Goal: Task Accomplishment & Management: Complete application form

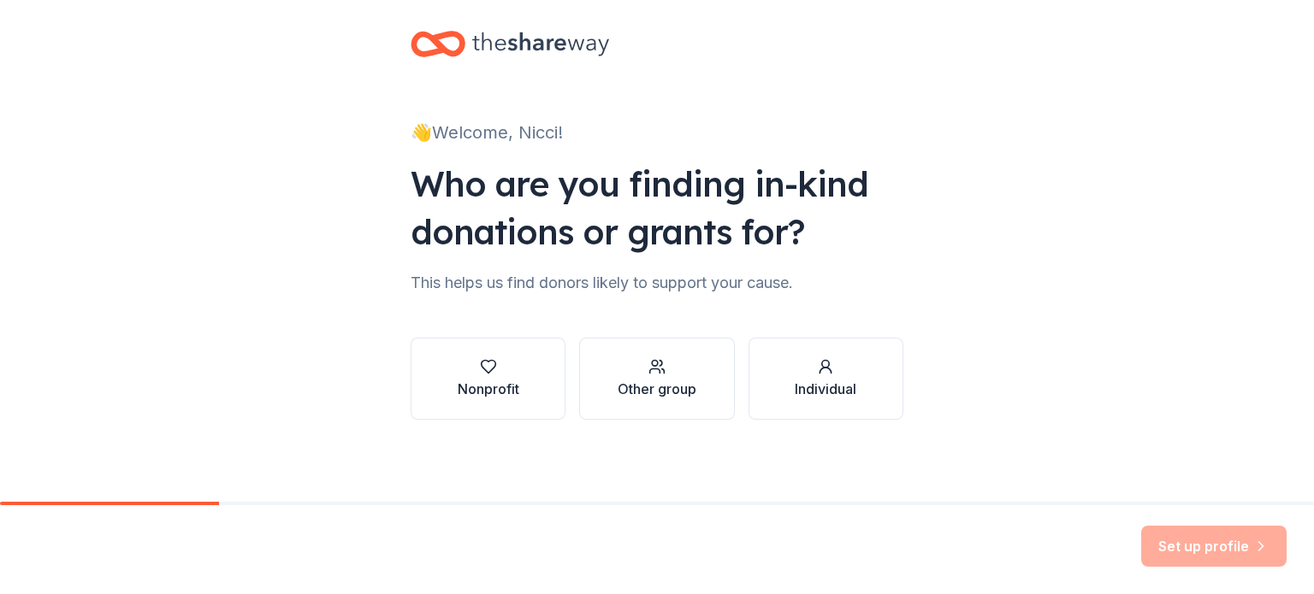
scroll to position [160, 0]
click at [480, 358] on icon "button" at bounding box center [488, 366] width 17 height 17
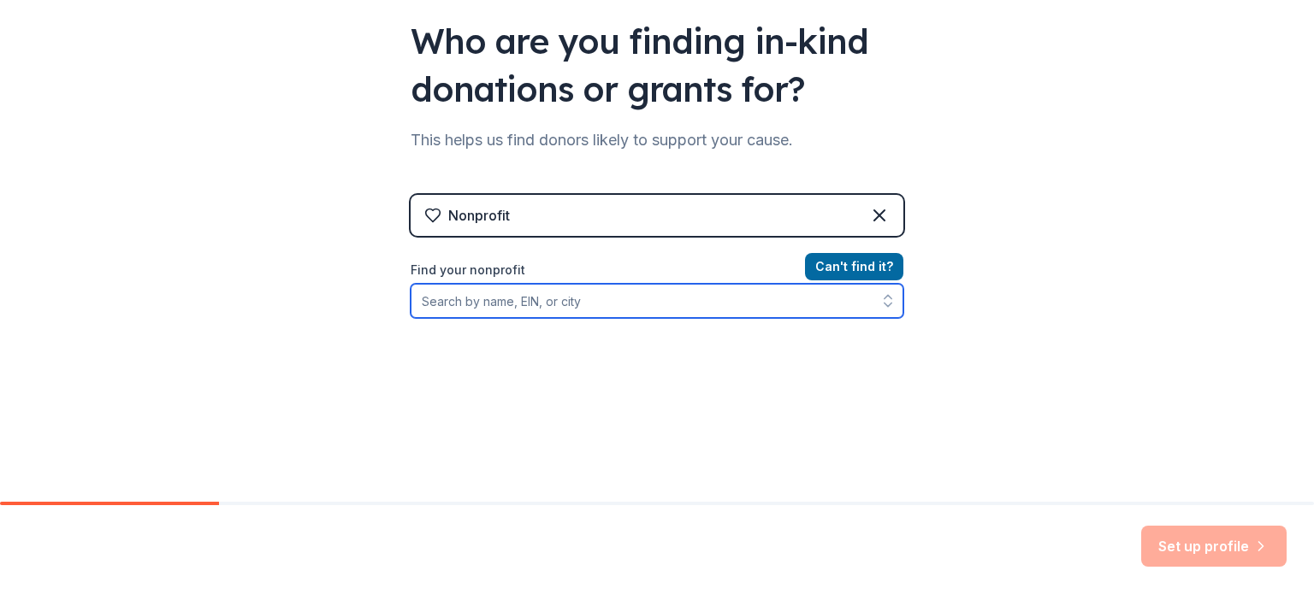
click at [441, 318] on input "Find your nonprofit" at bounding box center [657, 301] width 493 height 34
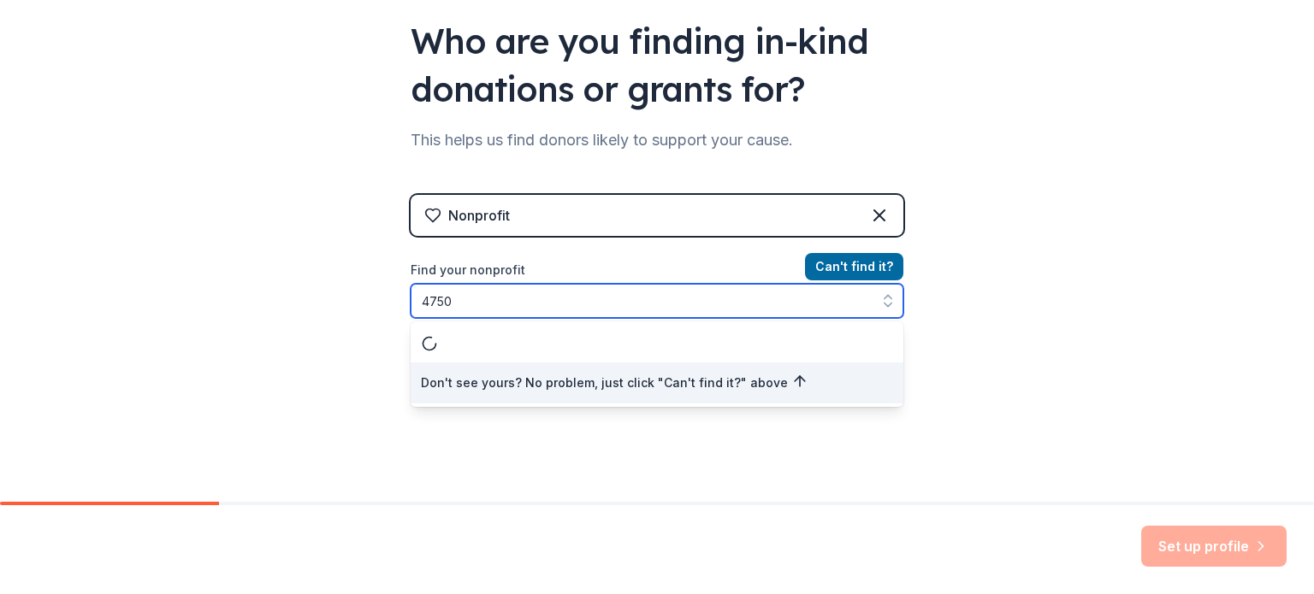
scroll to position [211, 0]
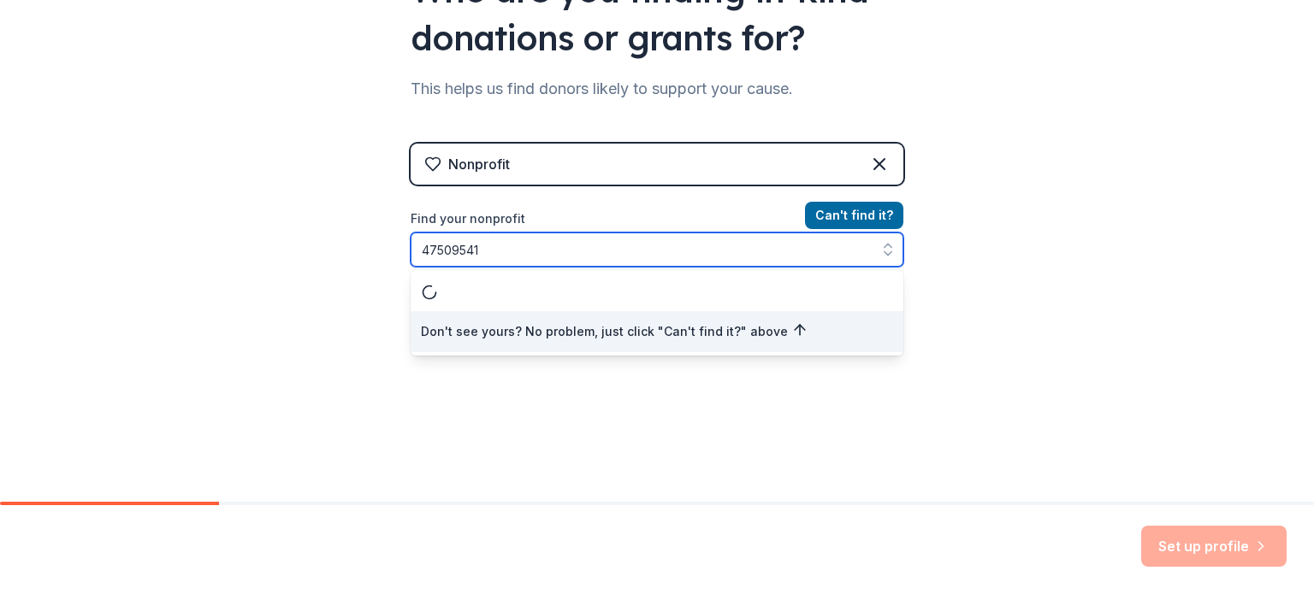
type input "475095419"
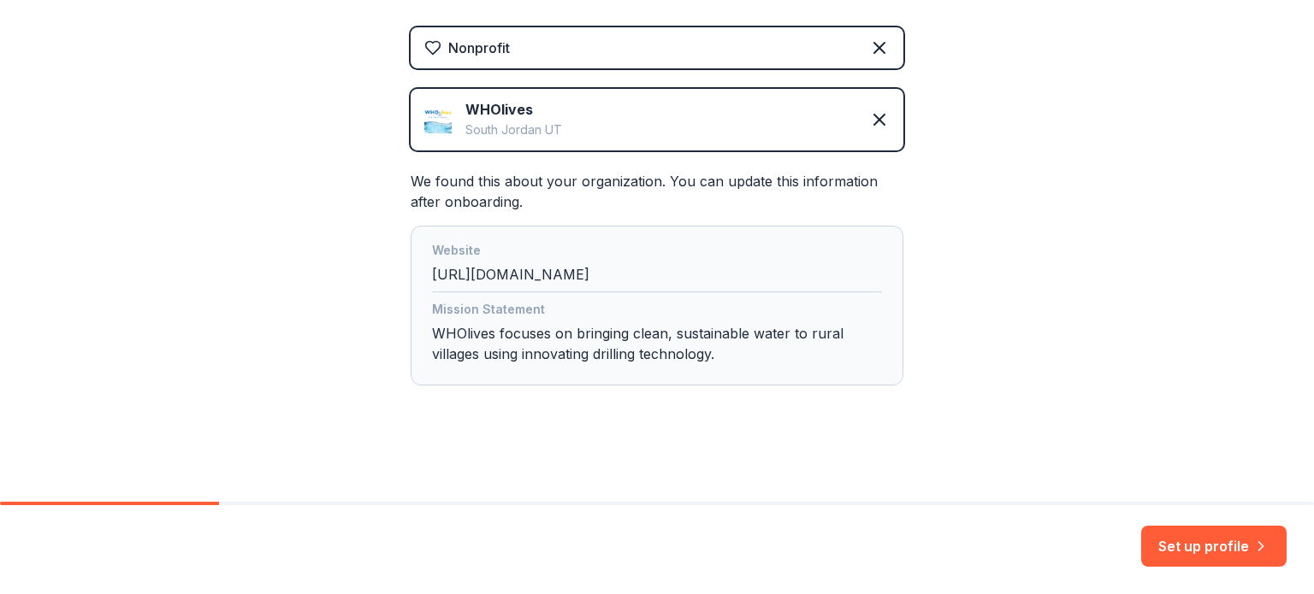
scroll to position [547, 0]
click at [1185, 533] on button "Set up profile" at bounding box center [1213, 546] width 145 height 41
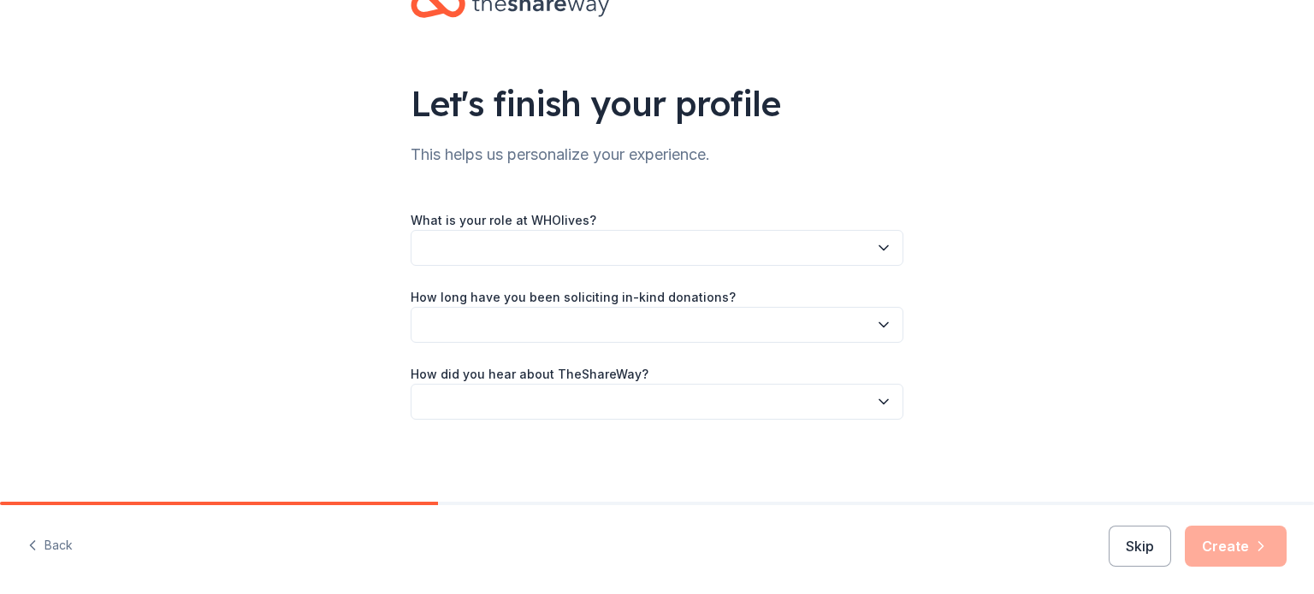
scroll to position [171, 0]
click at [588, 230] on button "button" at bounding box center [657, 248] width 493 height 36
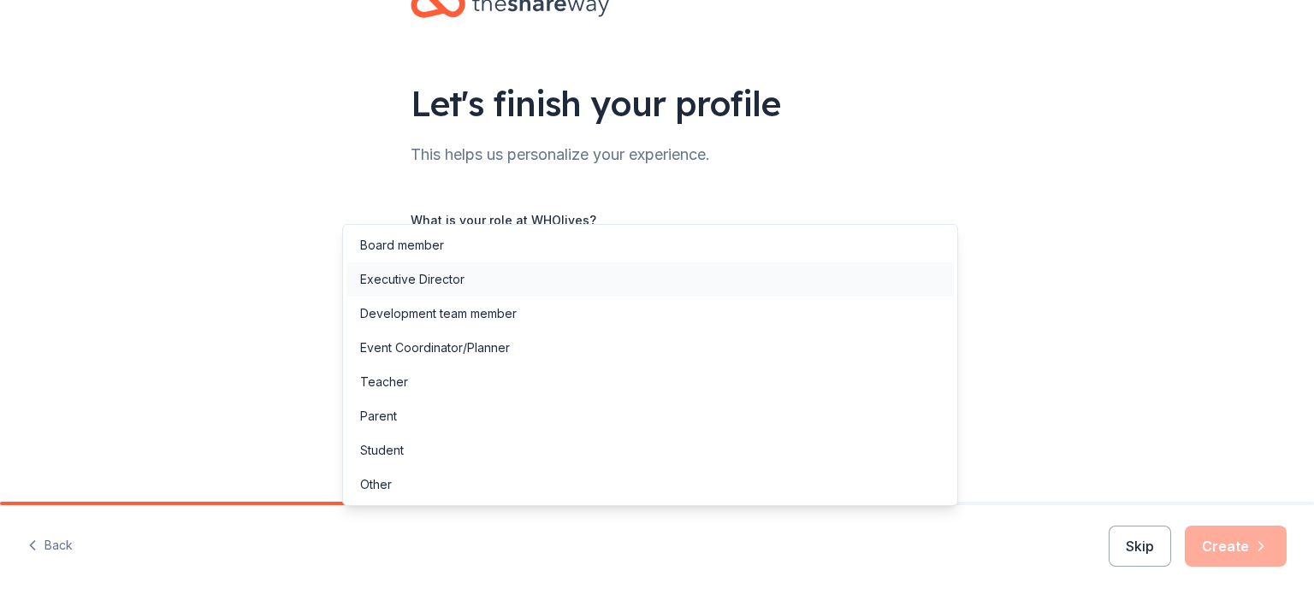
click at [582, 294] on div "Executive Director" at bounding box center [649, 280] width 607 height 34
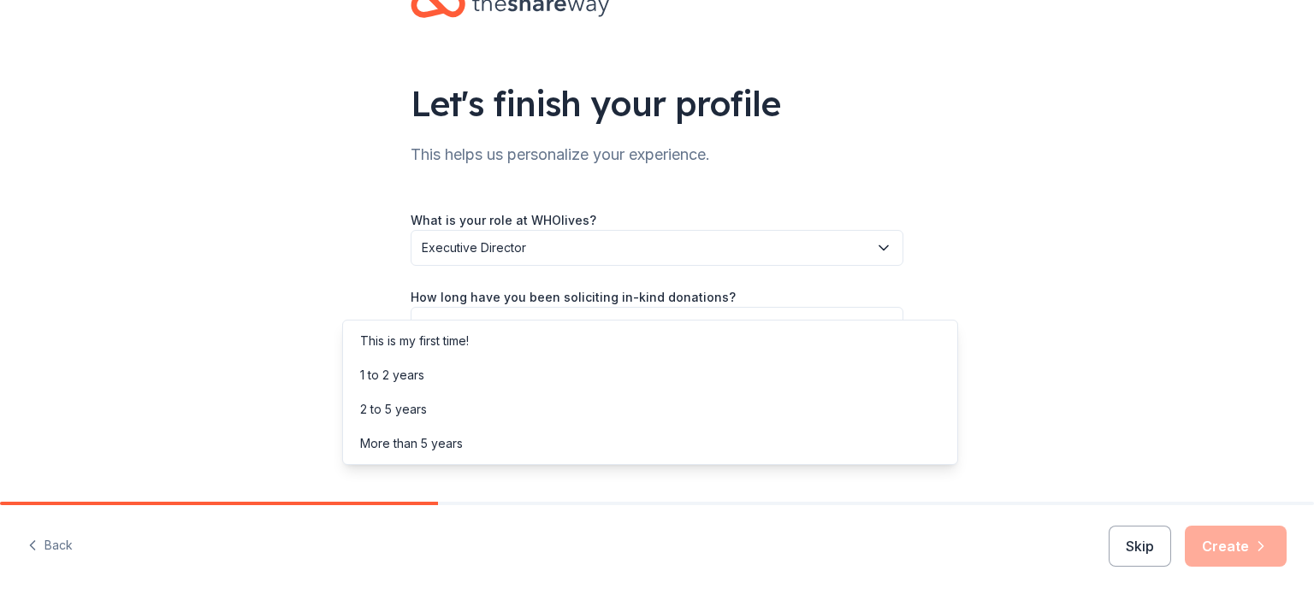
click at [606, 307] on button "button" at bounding box center [657, 325] width 493 height 36
click at [616, 461] on div "More than 5 years" at bounding box center [649, 444] width 607 height 34
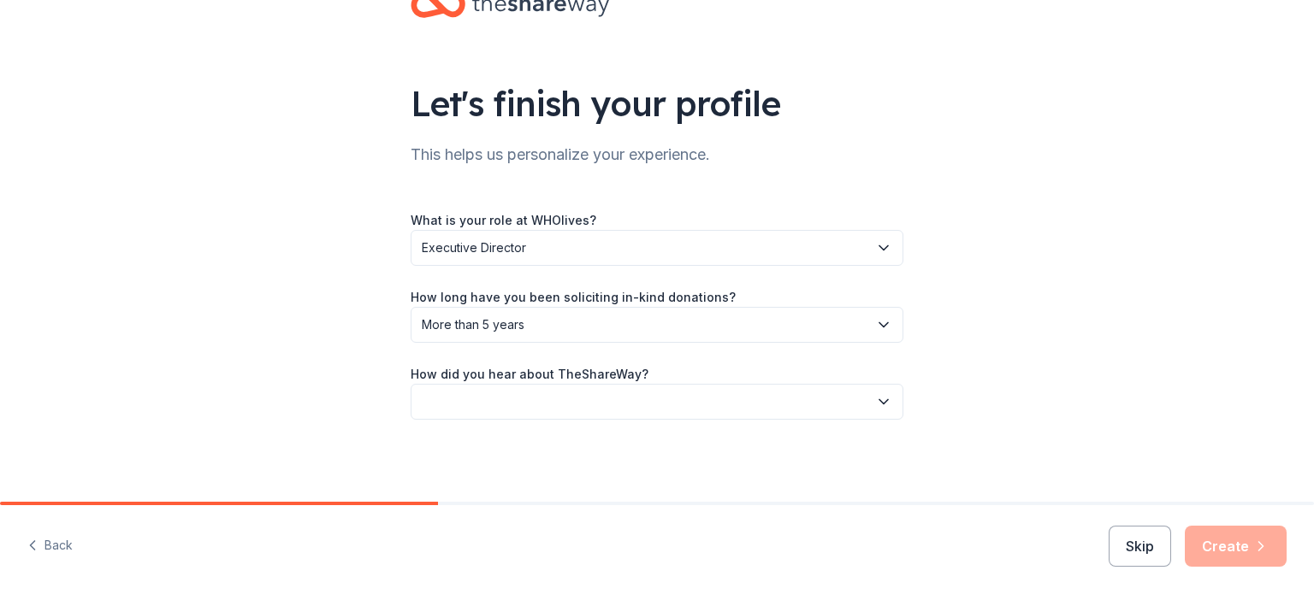
click at [596, 393] on button "button" at bounding box center [657, 402] width 493 height 36
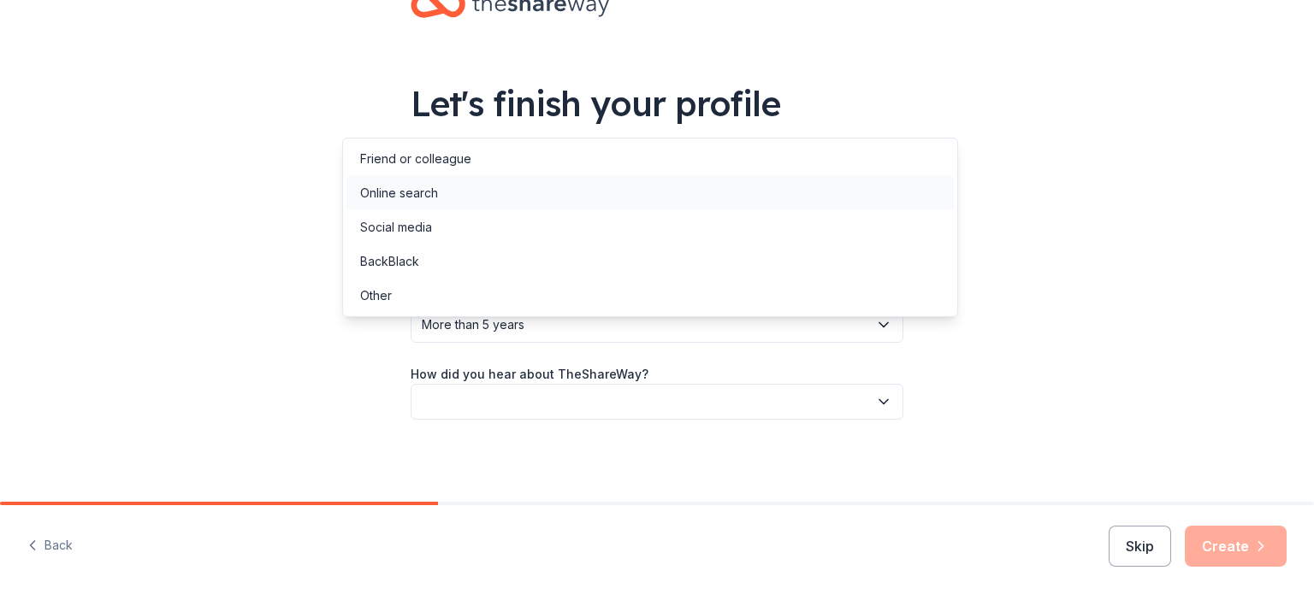
click at [438, 204] on div "Online search" at bounding box center [399, 193] width 78 height 21
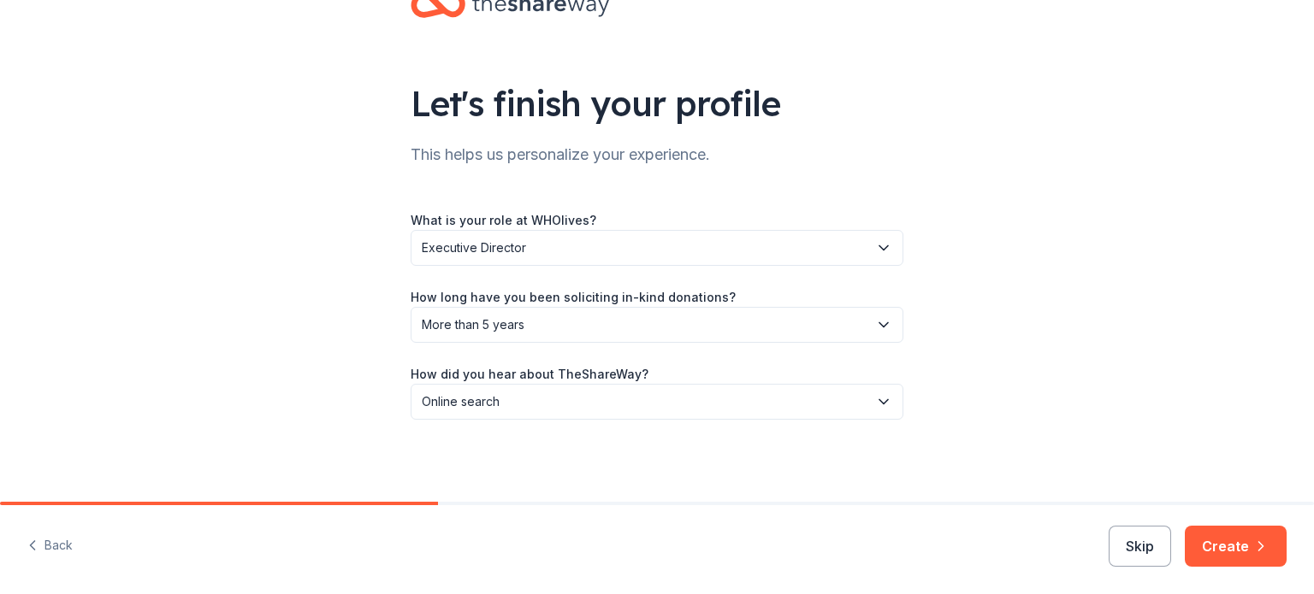
scroll to position [206, 0]
click at [1187, 536] on button "Create" at bounding box center [1236, 546] width 102 height 41
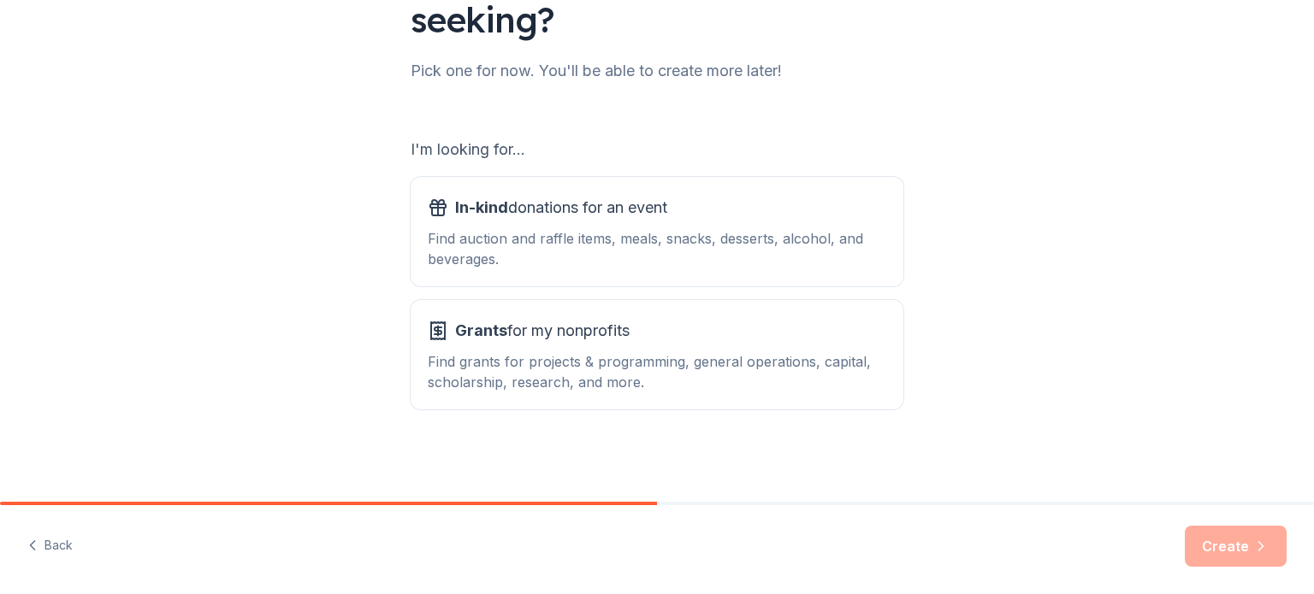
scroll to position [342, 0]
click at [538, 194] on span "In-kind donations for an event" at bounding box center [561, 207] width 212 height 27
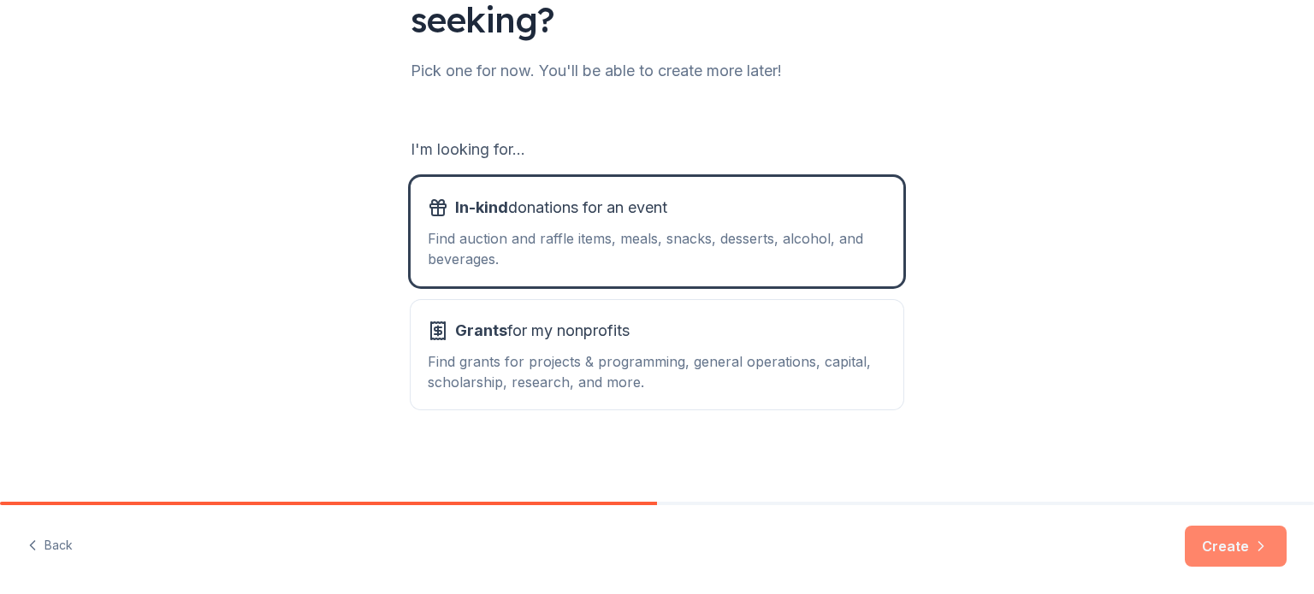
click at [1214, 526] on button "Create" at bounding box center [1236, 546] width 102 height 41
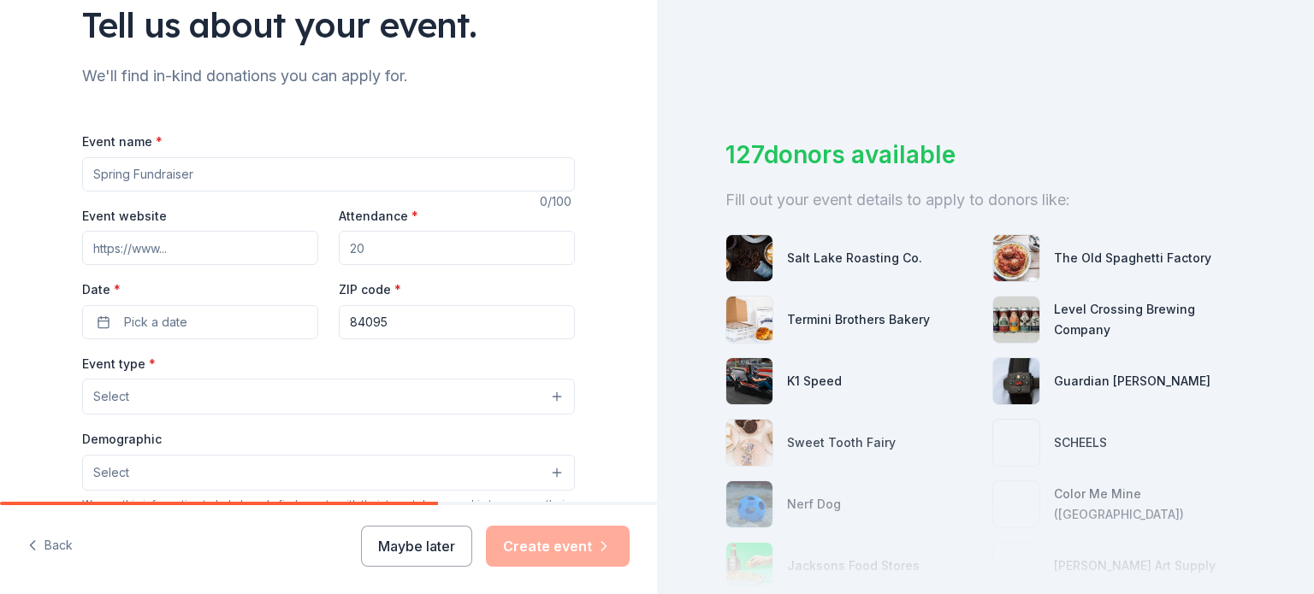
scroll to position [171, 0]
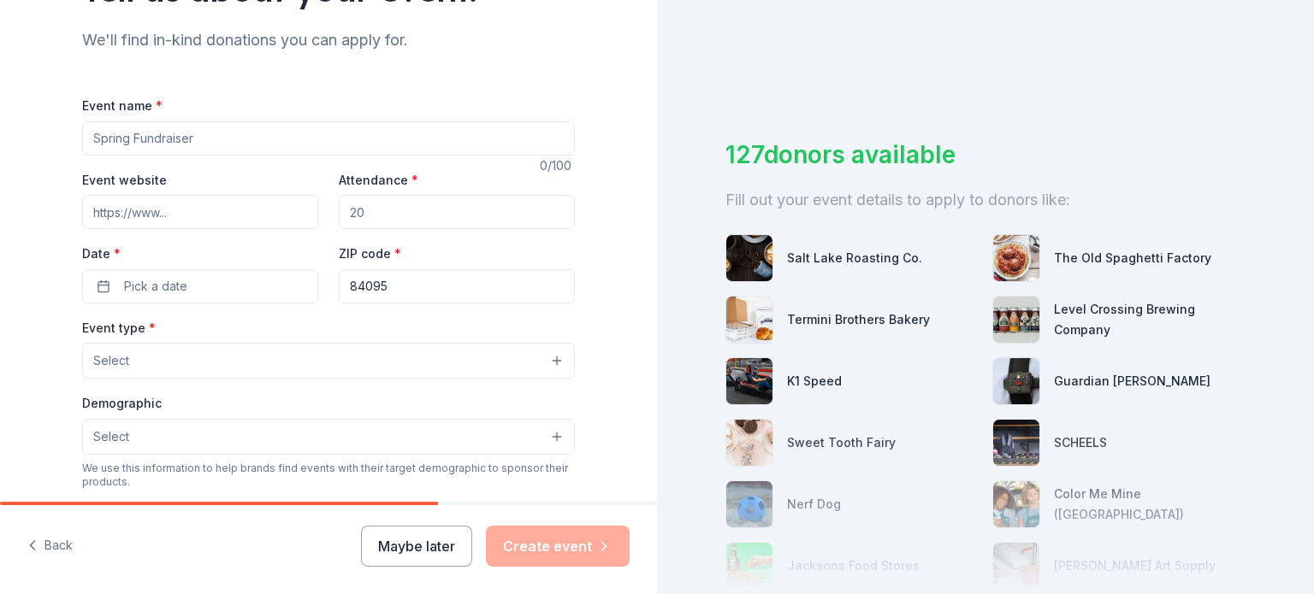
click at [187, 156] on input "Event name *" at bounding box center [328, 138] width 493 height 34
type input "WHOlives Your Legacy Gala"
click at [371, 229] on input "Attendance *" at bounding box center [457, 212] width 236 height 34
drag, startPoint x: 373, startPoint y: 297, endPoint x: 349, endPoint y: 297, distance: 23.9
click at [349, 229] on input "Attendance *" at bounding box center [457, 212] width 236 height 34
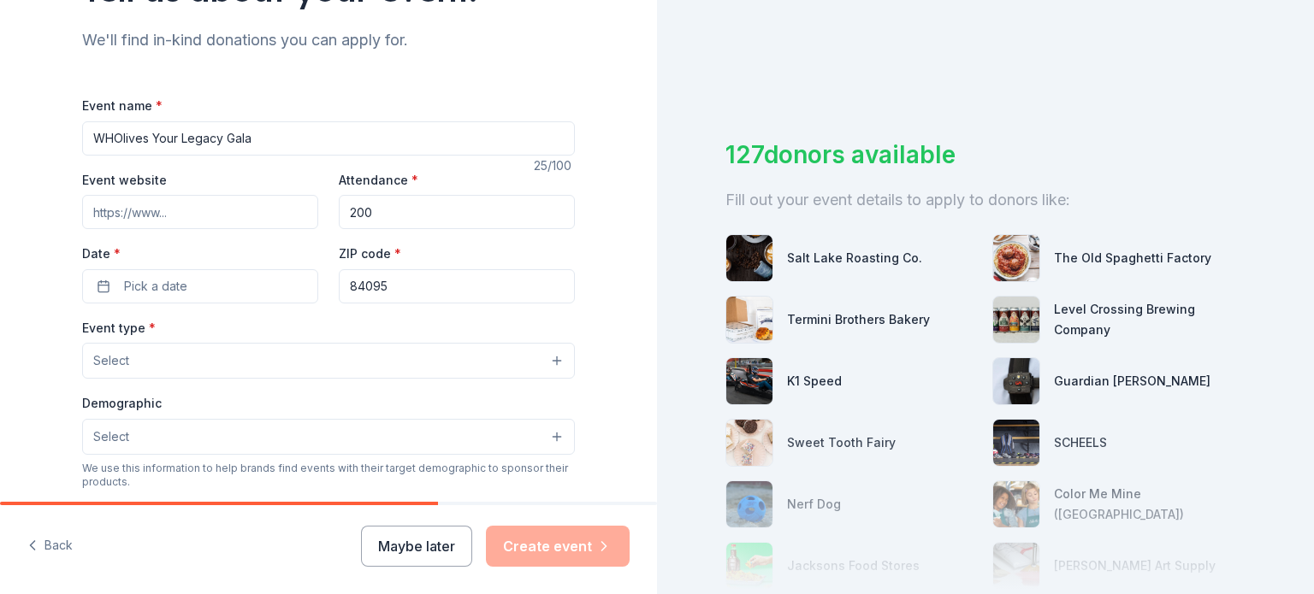
type input "200"
click at [111, 229] on input "Event website" at bounding box center [200, 212] width 236 height 34
paste input "[URL][DOMAIN_NAME]"
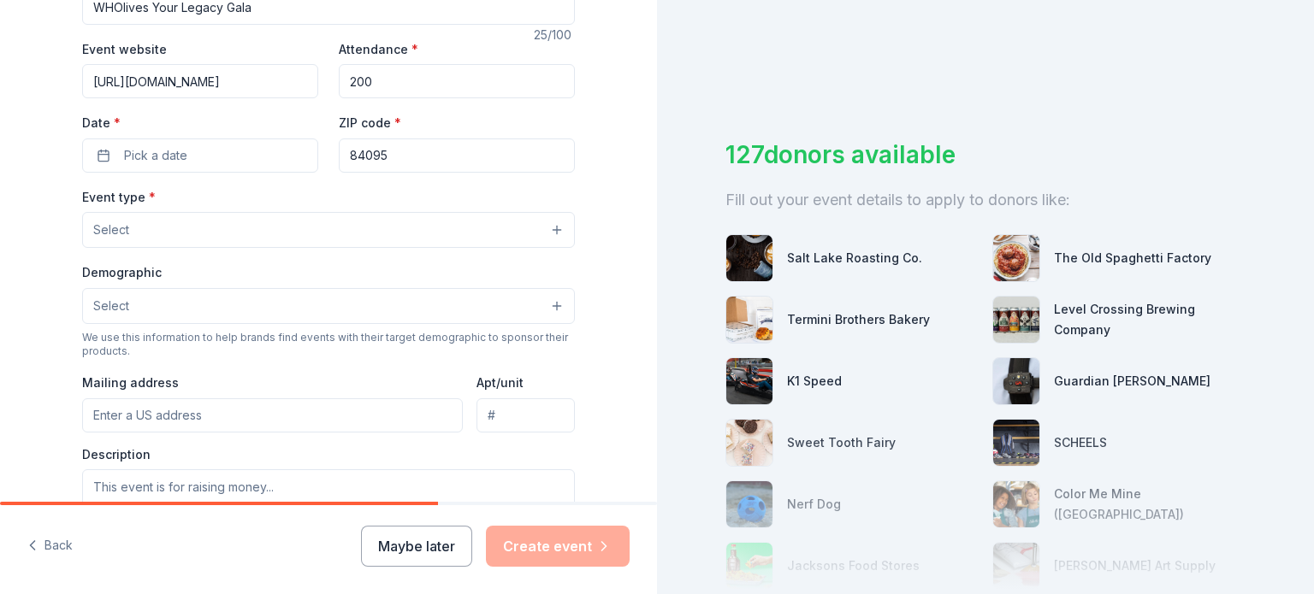
scroll to position [342, 0]
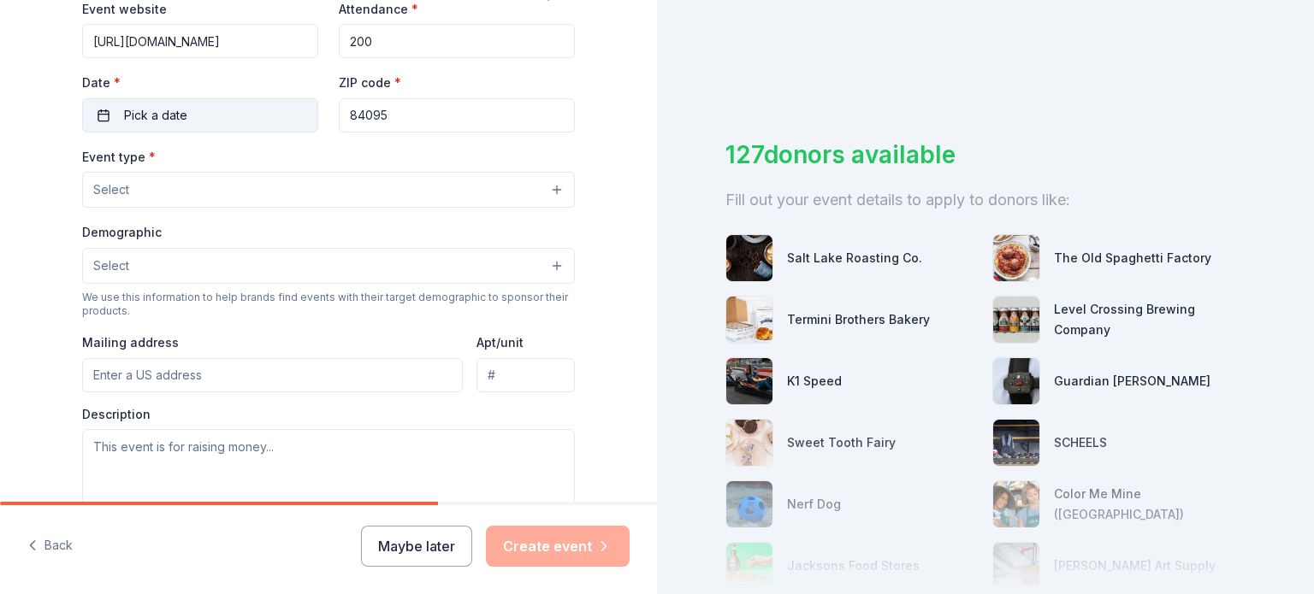
type input "[URL][DOMAIN_NAME]"
click at [82, 133] on button "Pick a date" at bounding box center [200, 115] width 236 height 34
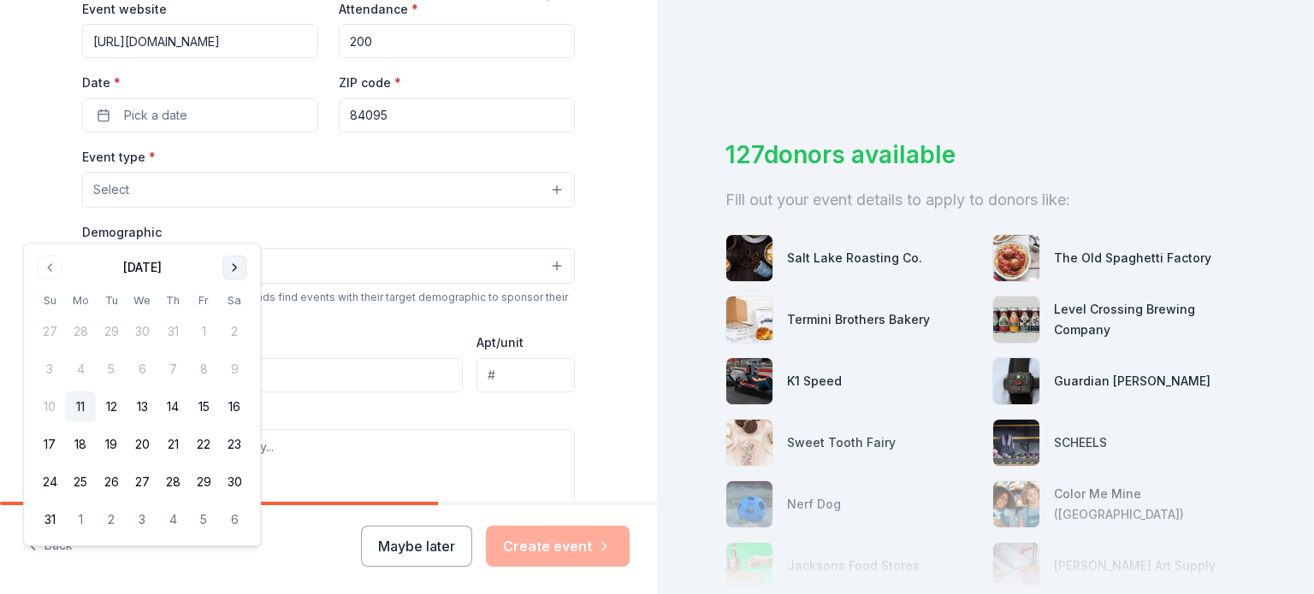
click at [246, 269] on button "Go to next month" at bounding box center [234, 268] width 24 height 24
click at [188, 423] on button "18" at bounding box center [172, 407] width 31 height 31
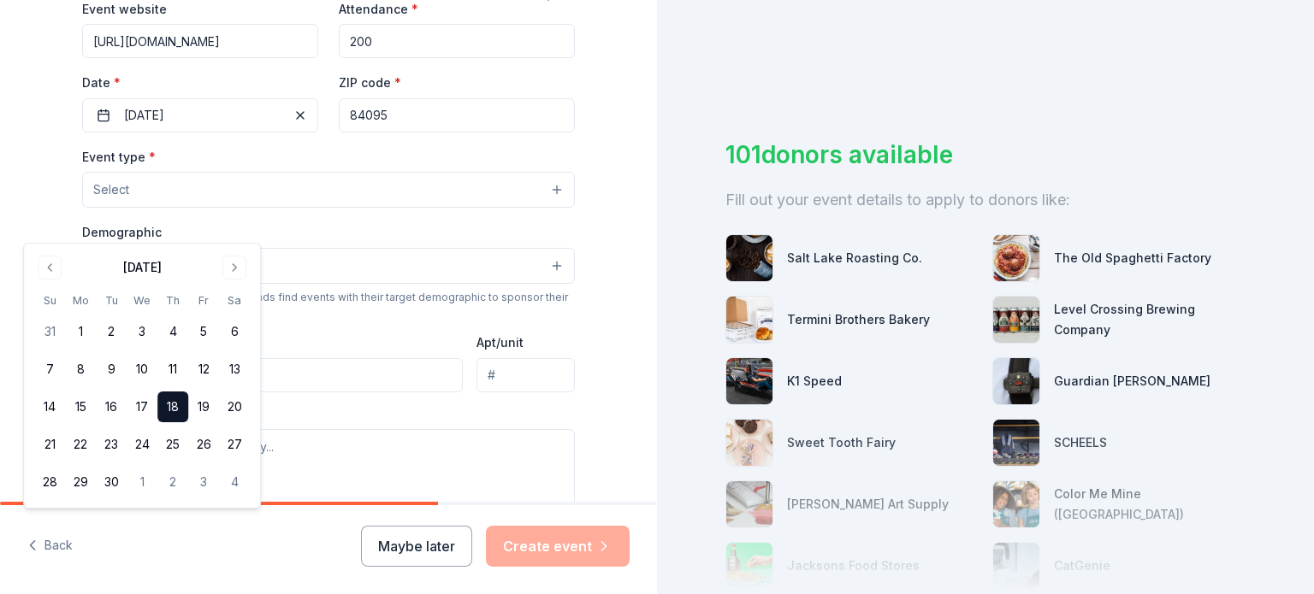
click at [399, 256] on div "Event name * WHOlives Your Legacy Gala 25 /100 Event website [URL][DOMAIN_NAME]…" at bounding box center [328, 319] width 493 height 790
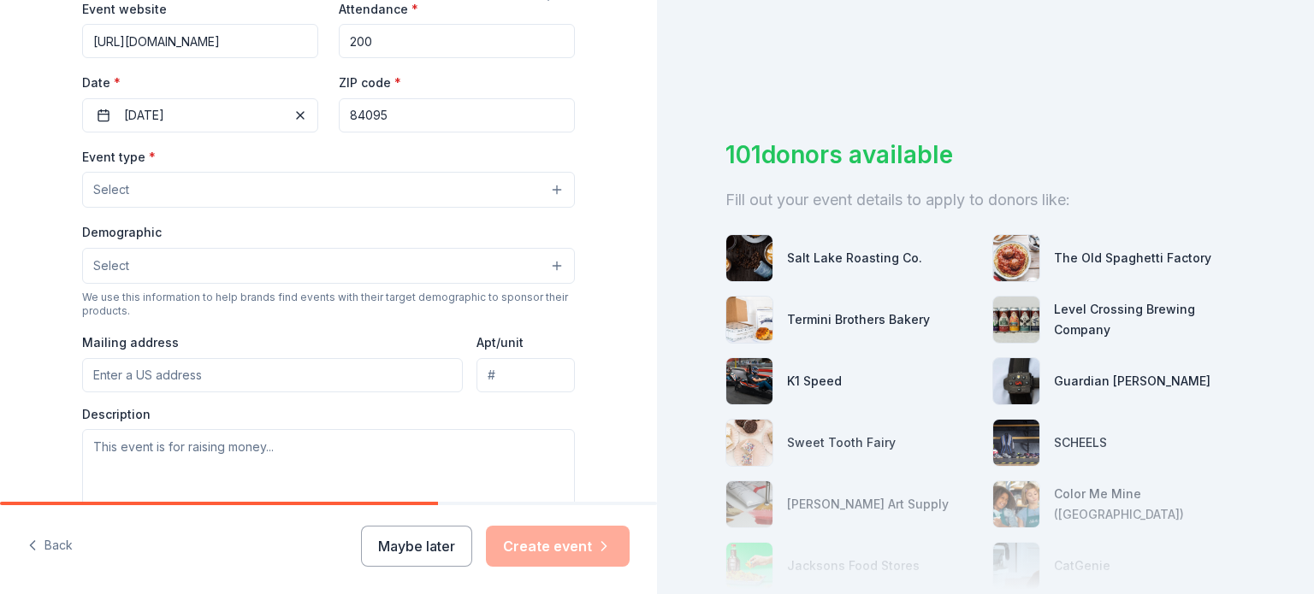
scroll to position [513, 0]
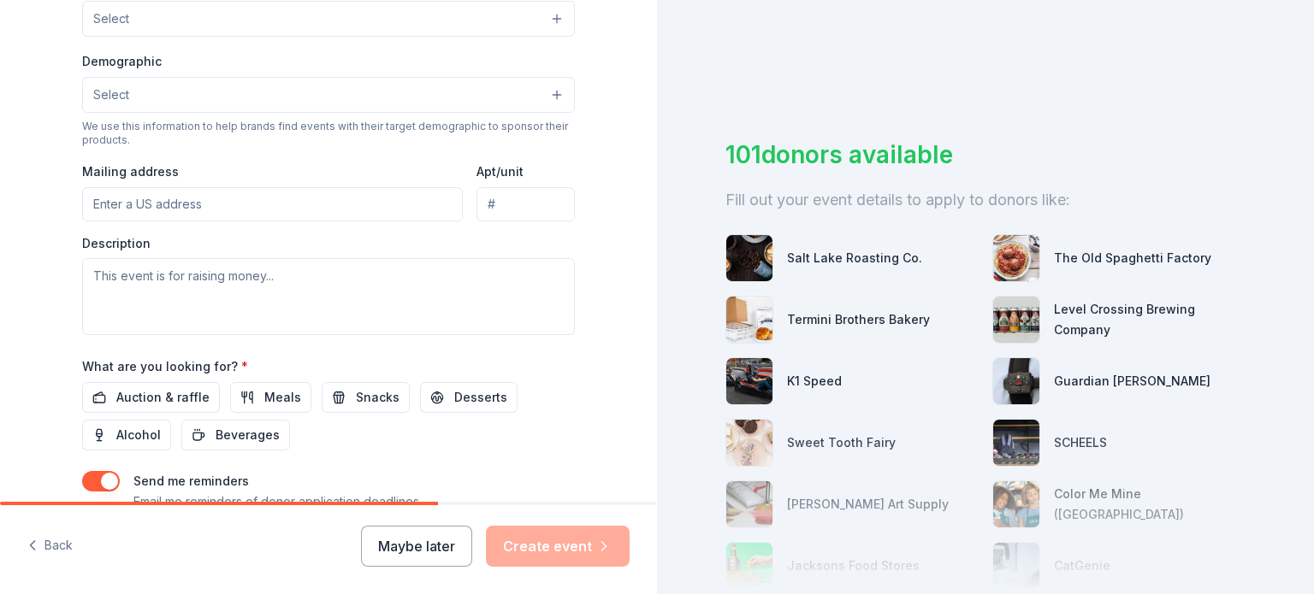
click at [216, 37] on button "Select" at bounding box center [328, 19] width 493 height 36
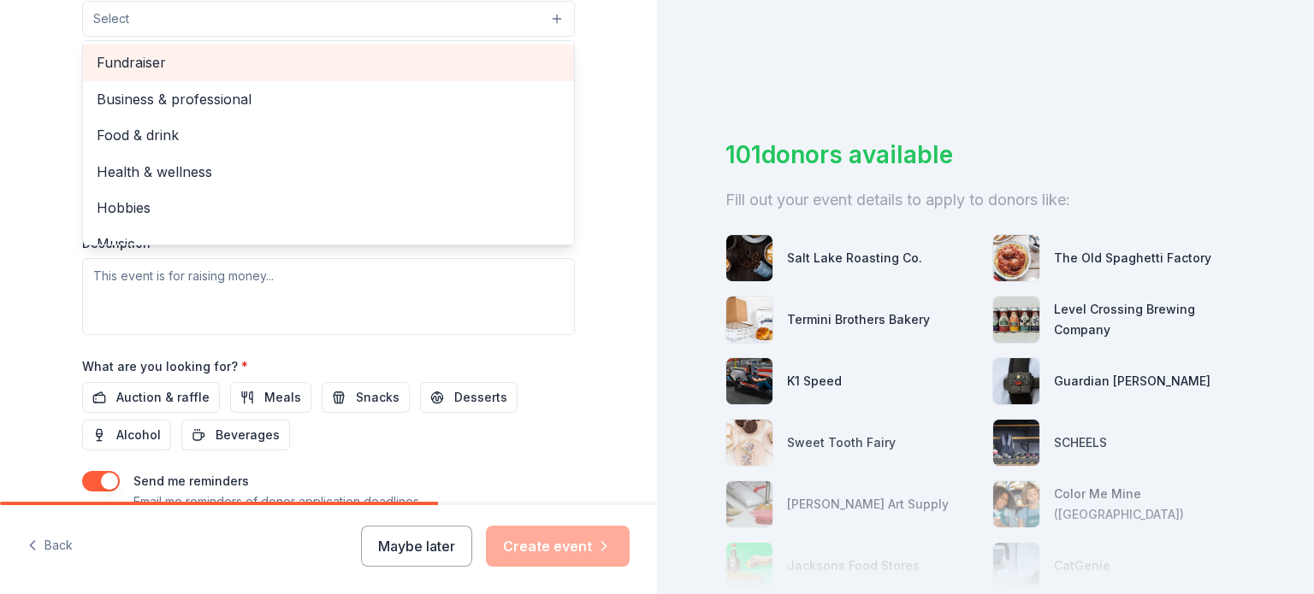
click at [217, 74] on span "Fundraiser" at bounding box center [329, 62] width 464 height 22
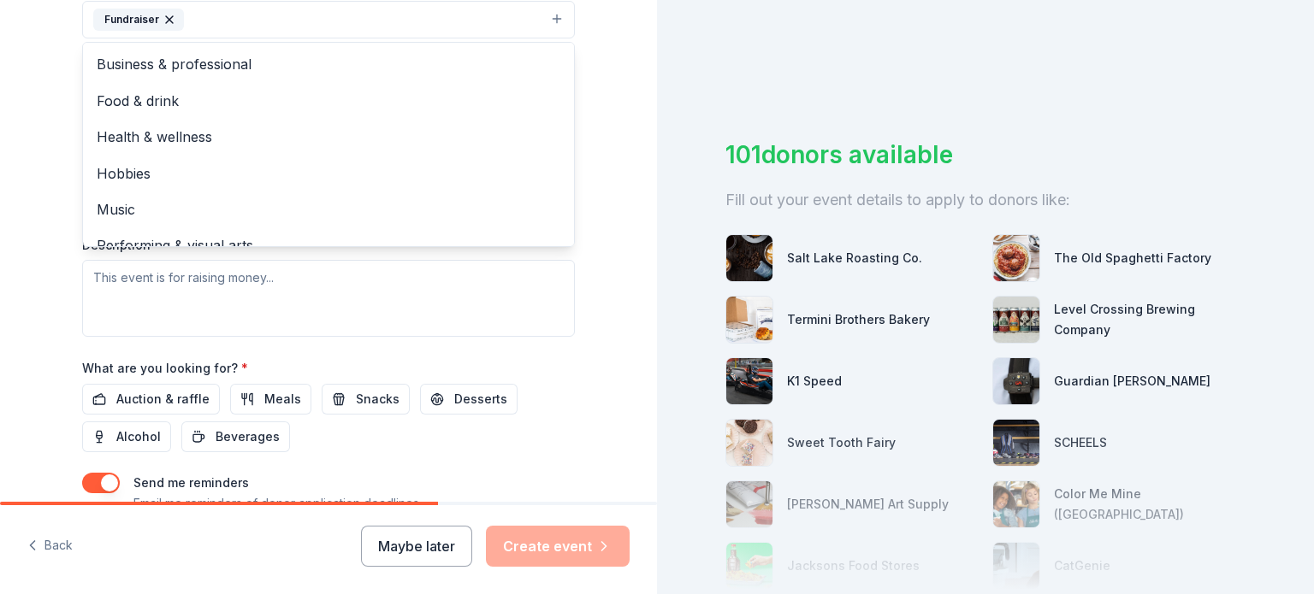
click at [448, 39] on div "Event type * Fundraiser Business & professional Food & drink Health & wellness …" at bounding box center [328, 7] width 493 height 64
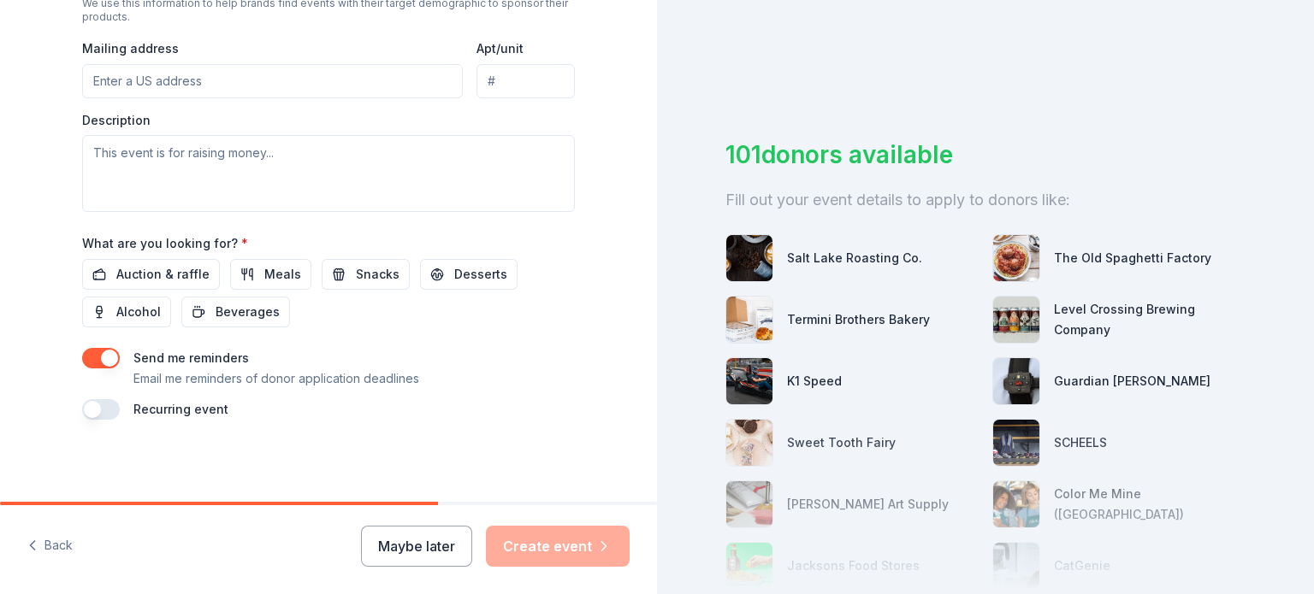
scroll to position [770, 0]
click at [174, 98] on input "Mailing address" at bounding box center [272, 81] width 381 height 34
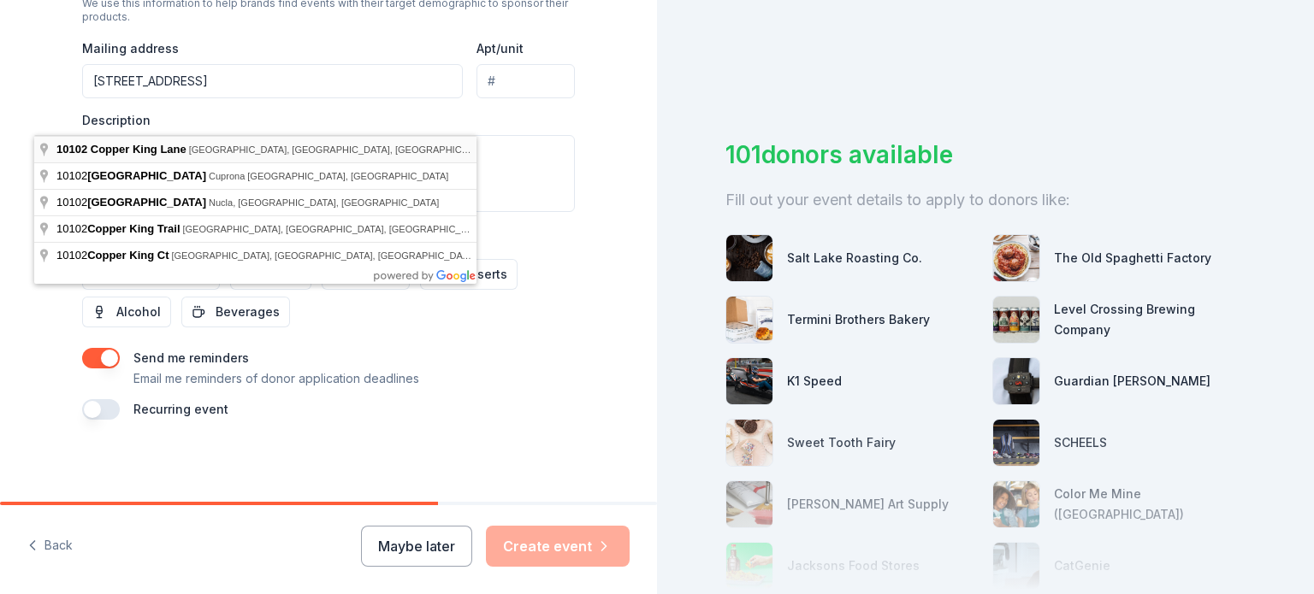
type input "[STREET_ADDRESS]"
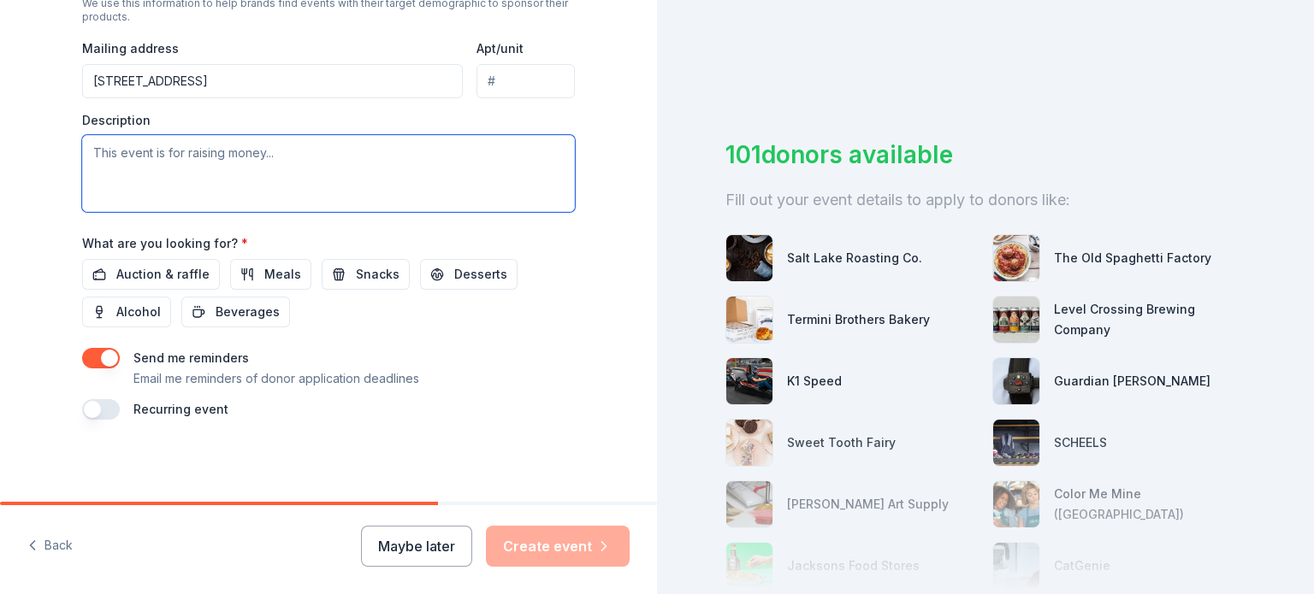
click at [169, 208] on textarea at bounding box center [328, 173] width 493 height 77
paste textarea "WHOlives is solving the world’s water crisis through game-changing innovation b…"
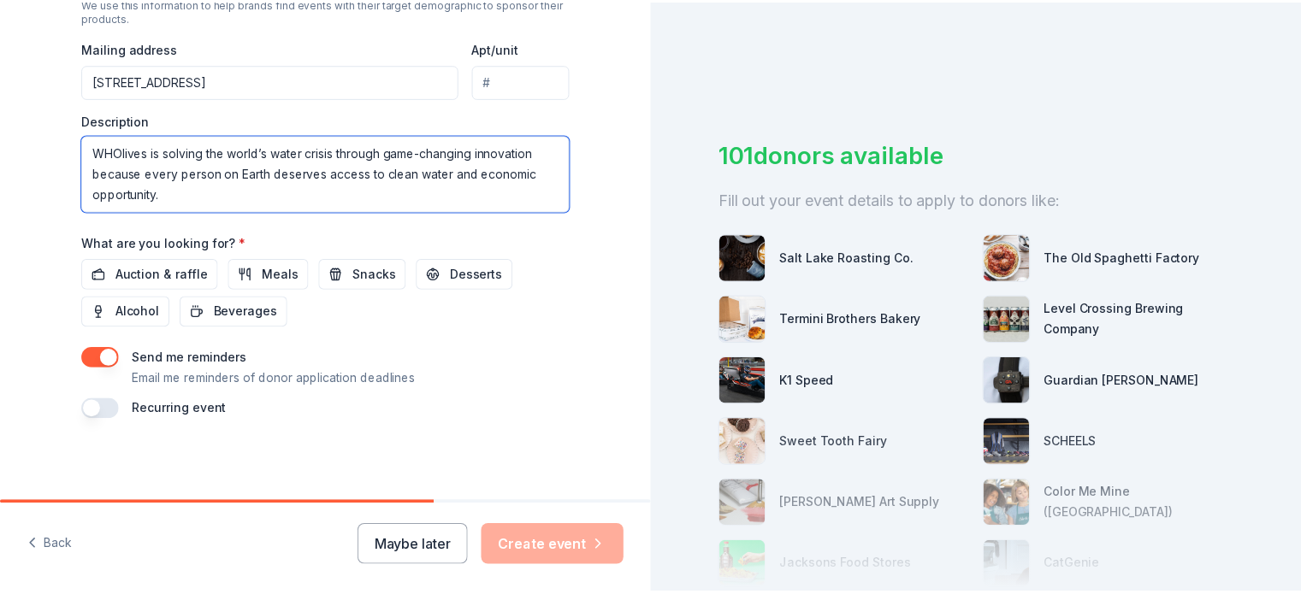
scroll to position [930, 0]
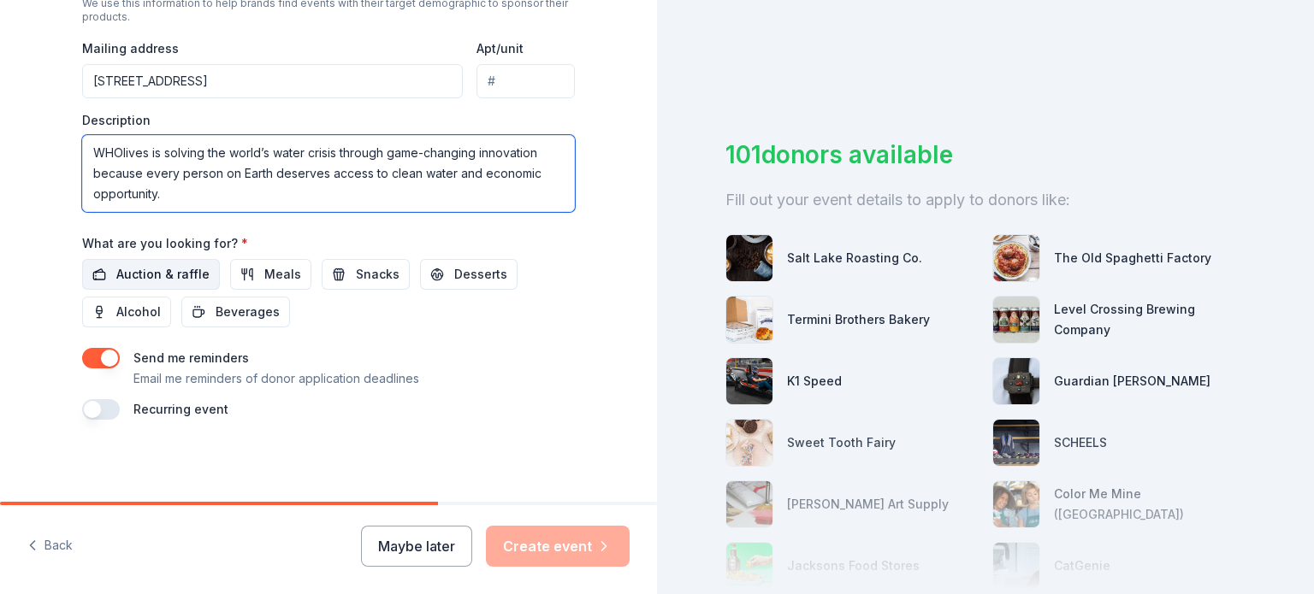
type textarea "WHOlives is solving the world’s water crisis through game-changing innovation b…"
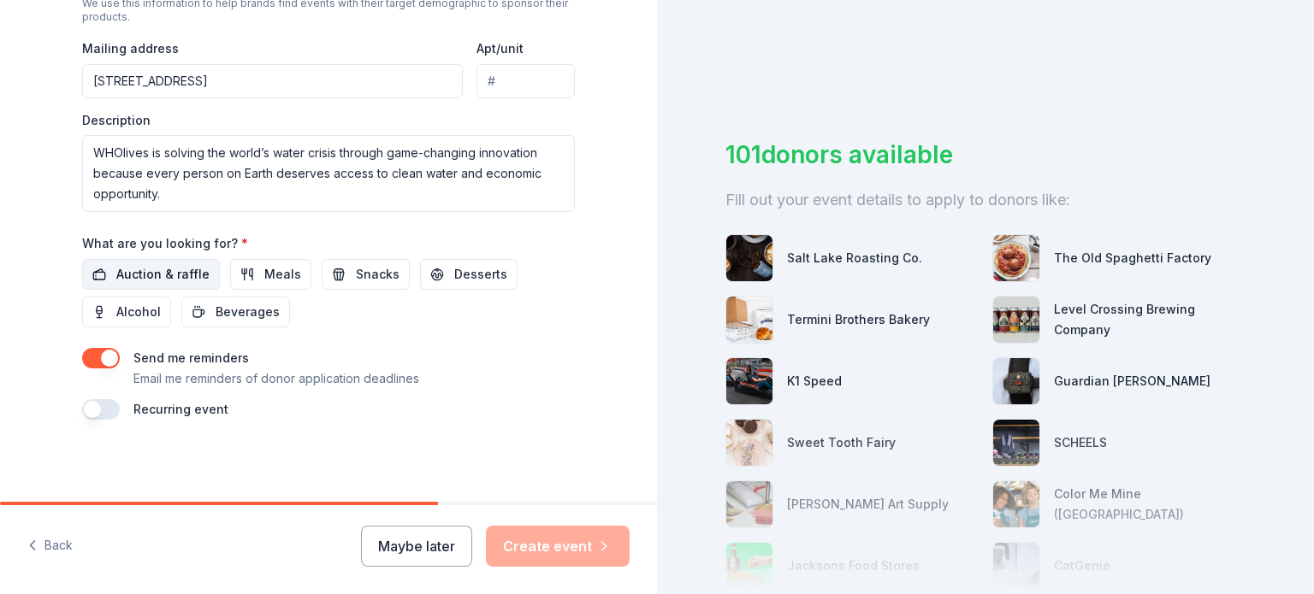
click at [144, 264] on span "Auction & raffle" at bounding box center [162, 274] width 93 height 21
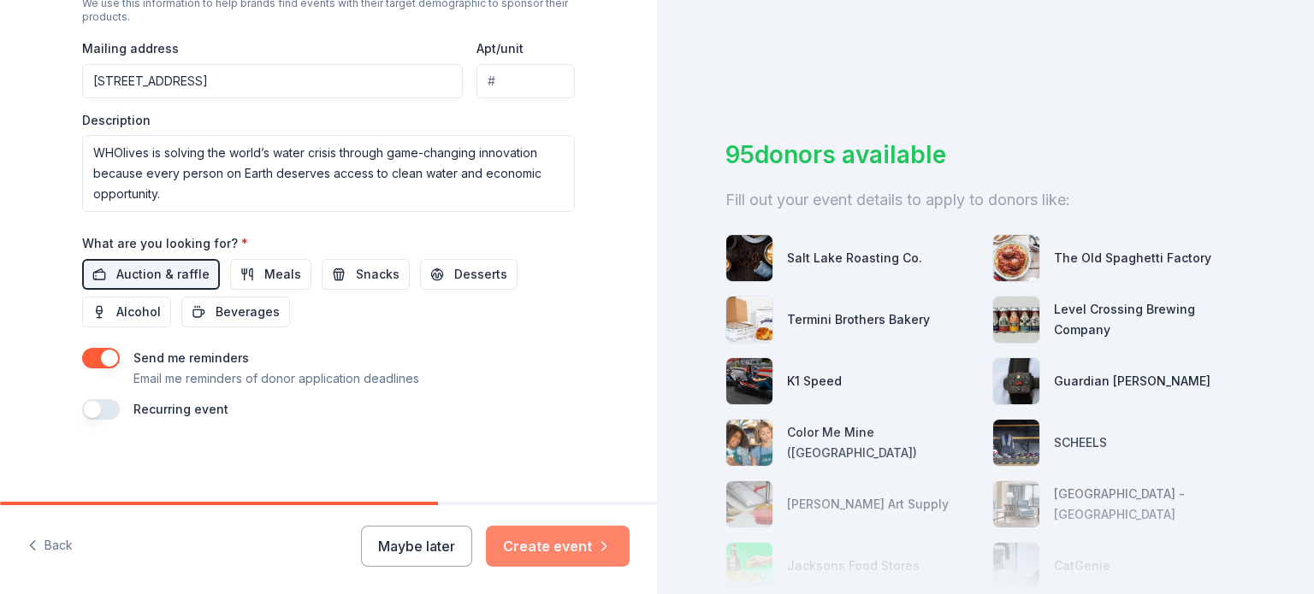
click at [548, 540] on button "Create event" at bounding box center [558, 546] width 144 height 41
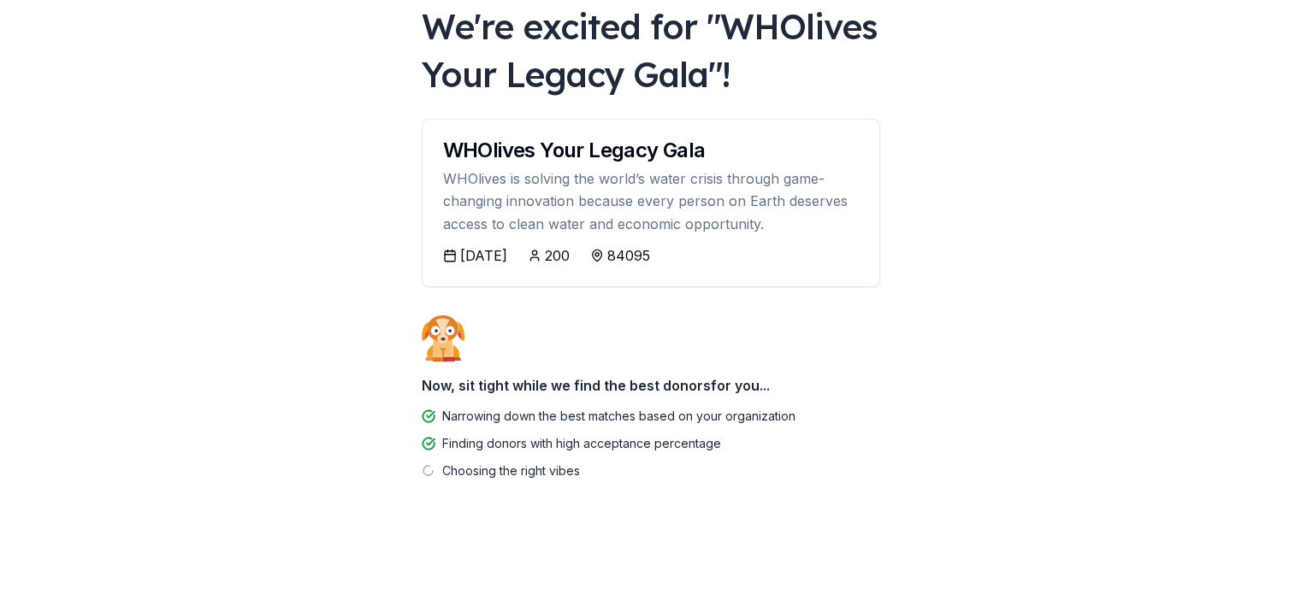
scroll to position [372, 0]
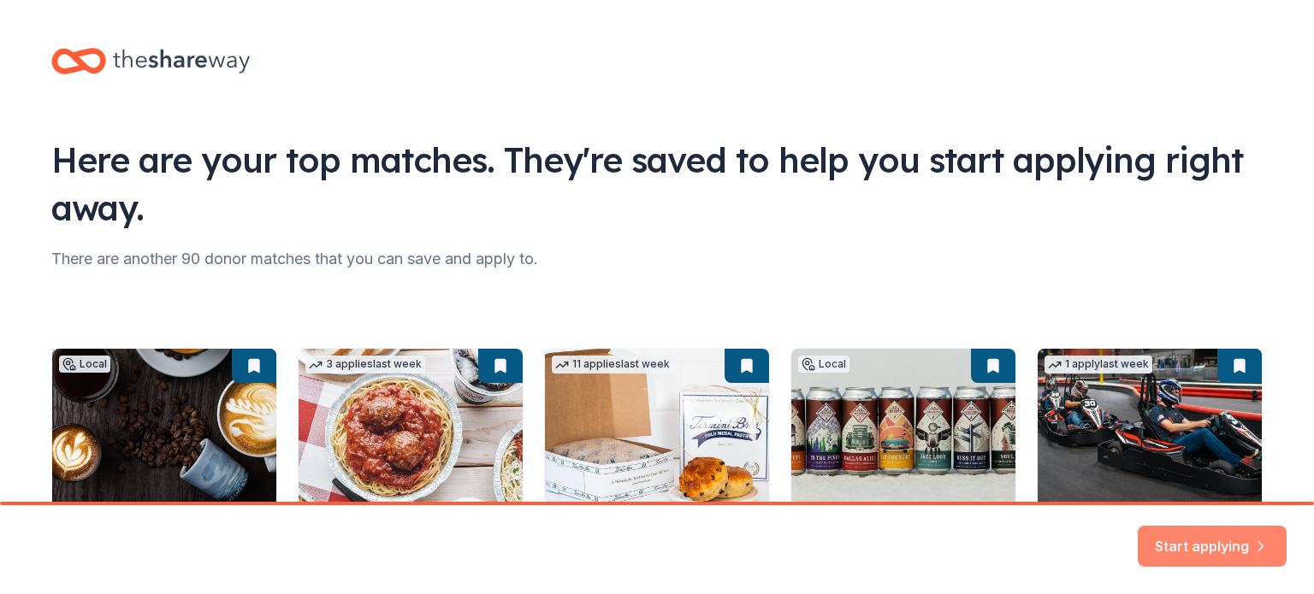
click at [1154, 534] on button "Start applying" at bounding box center [1212, 543] width 149 height 41
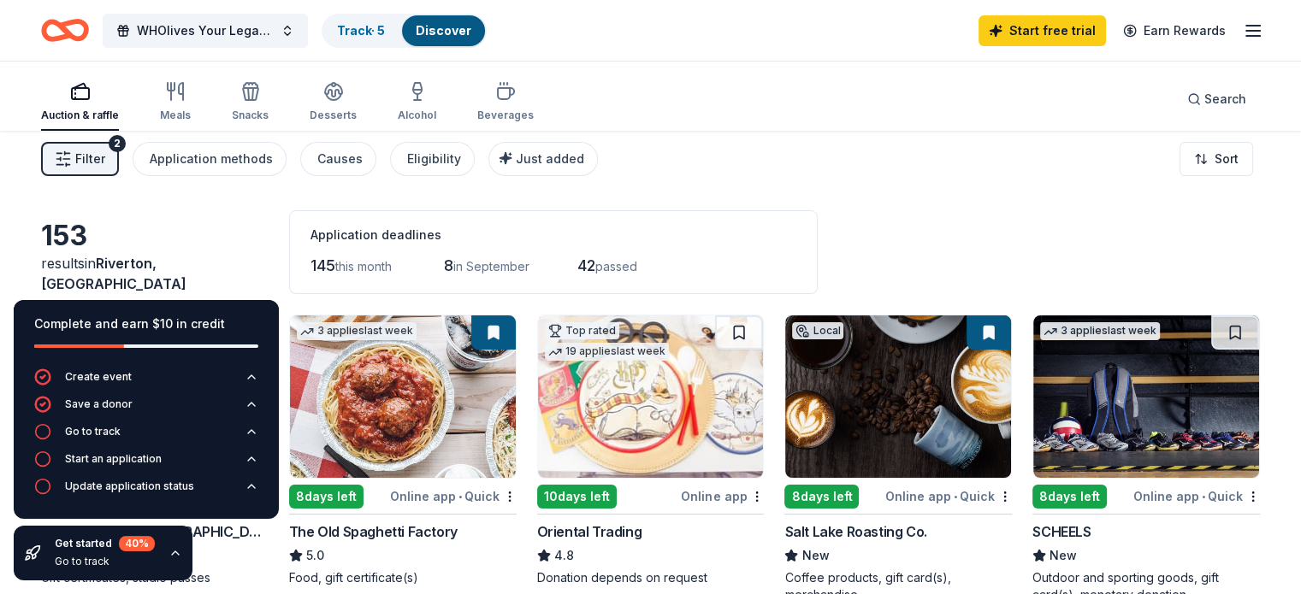
click at [1246, 26] on line "button" at bounding box center [1253, 26] width 14 height 0
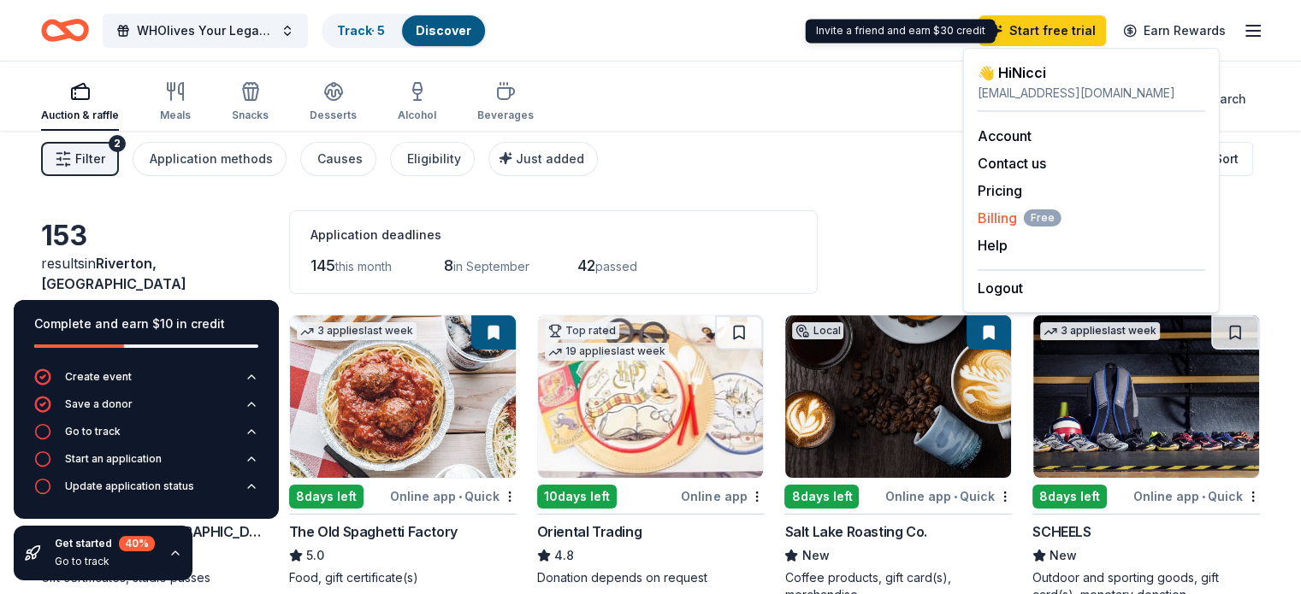
click at [1008, 228] on span "Billing Free" at bounding box center [1020, 218] width 84 height 21
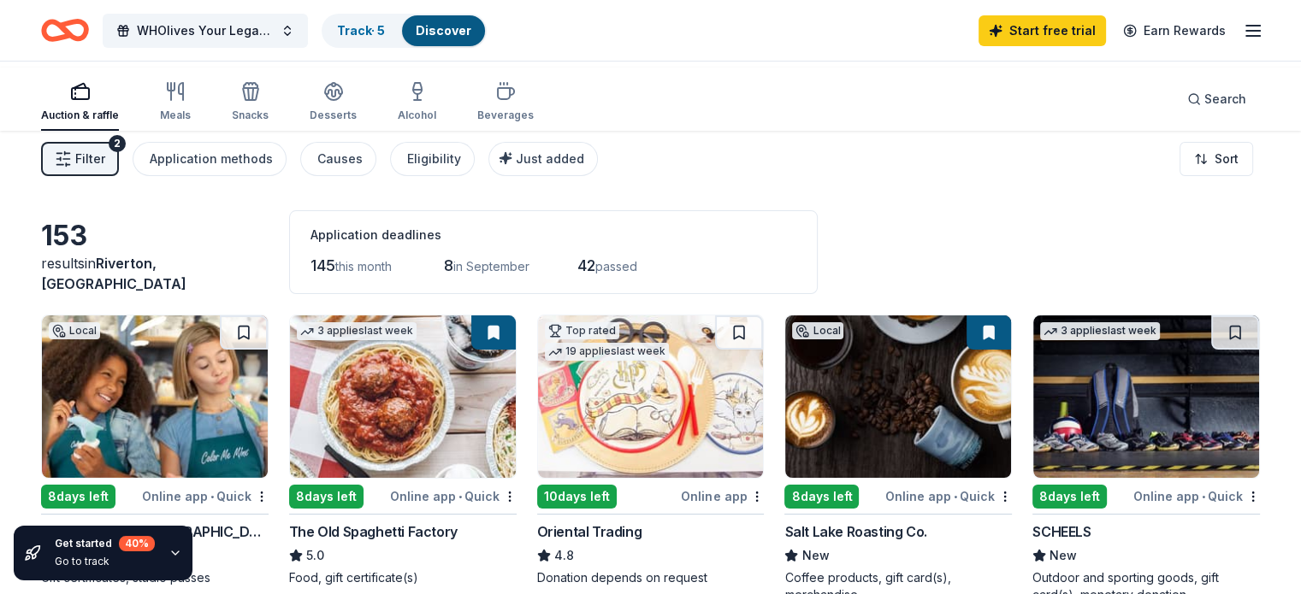
click at [1243, 33] on icon "button" at bounding box center [1253, 31] width 21 height 21
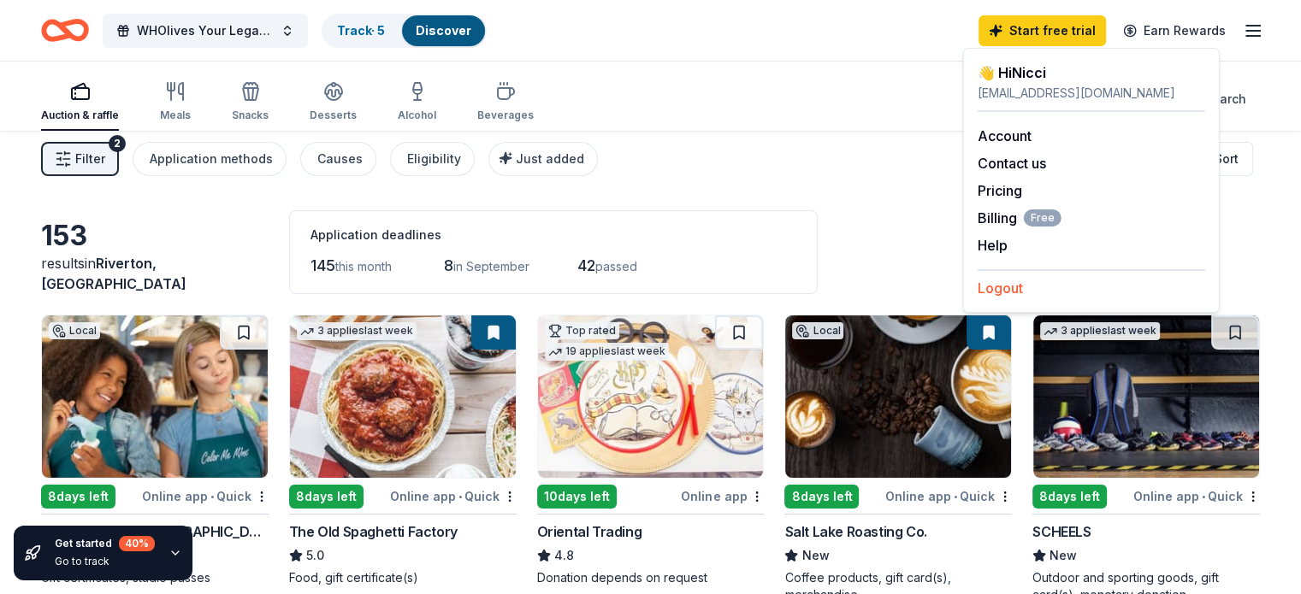
click at [994, 298] on button "Logout" at bounding box center [1000, 288] width 45 height 21
